Goal: Task Accomplishment & Management: Manage account settings

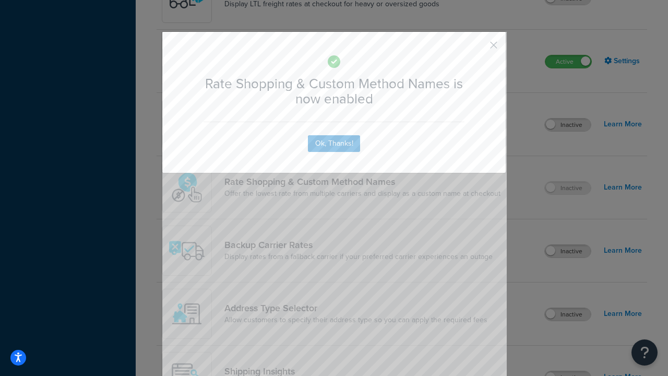
click at [478, 49] on button "button" at bounding box center [478, 49] width 3 height 3
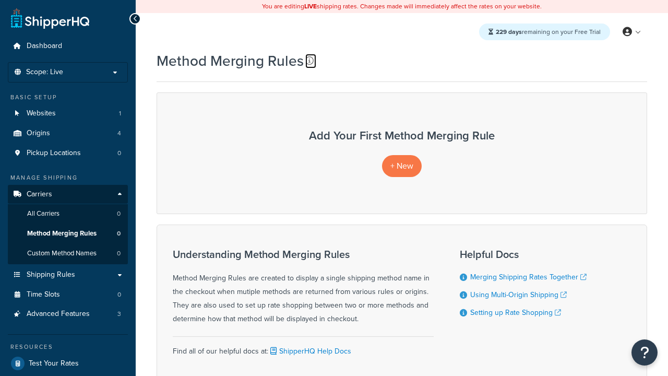
click at [310, 61] on icon at bounding box center [309, 60] width 8 height 8
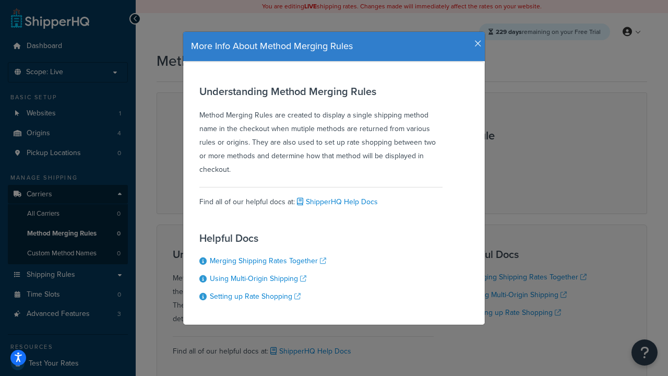
click at [476, 40] on icon "button" at bounding box center [478, 43] width 7 height 9
